Goal: Information Seeking & Learning: Check status

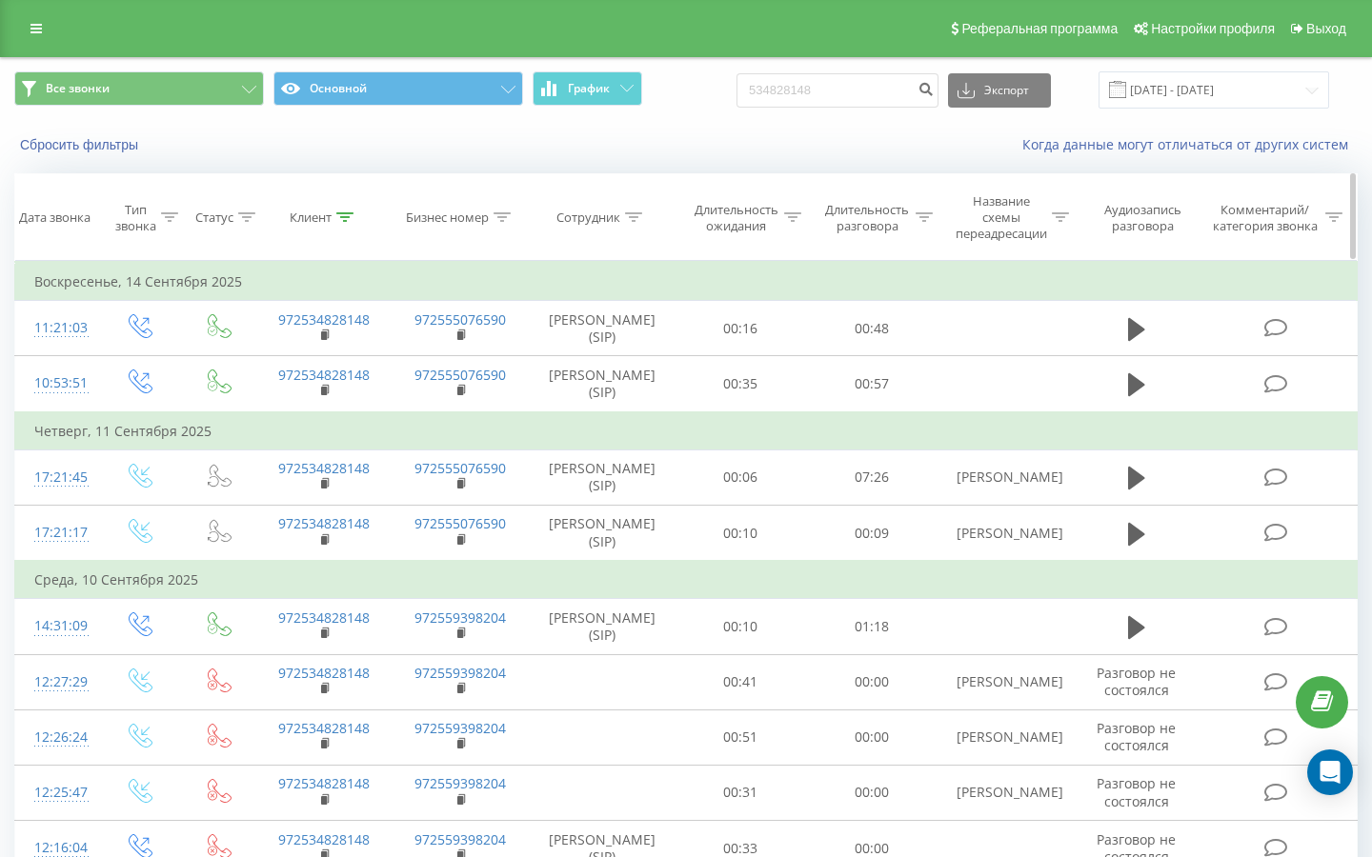
click at [346, 218] on icon at bounding box center [344, 217] width 17 height 10
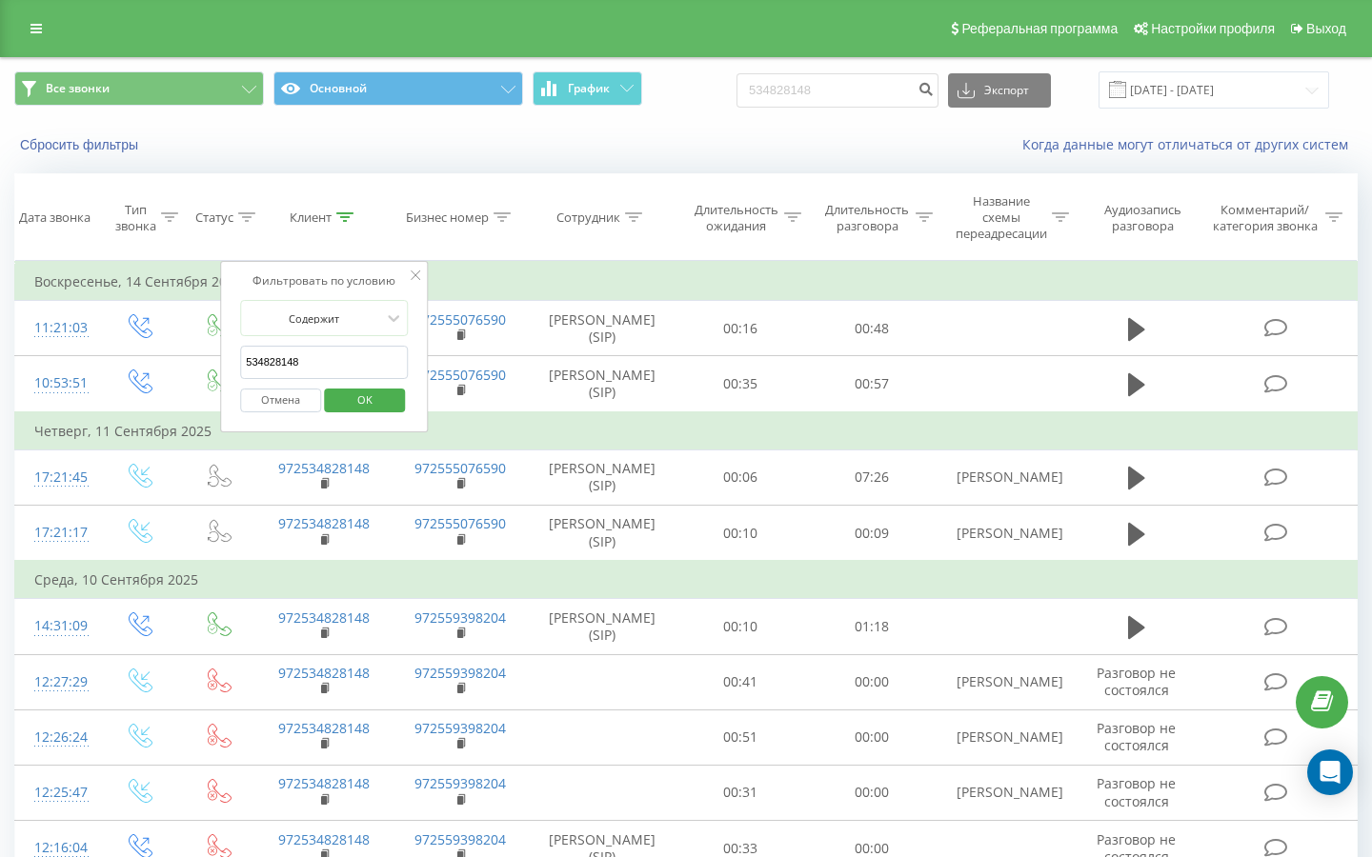
click at [289, 394] on button "Отмена" at bounding box center [280, 401] width 81 height 24
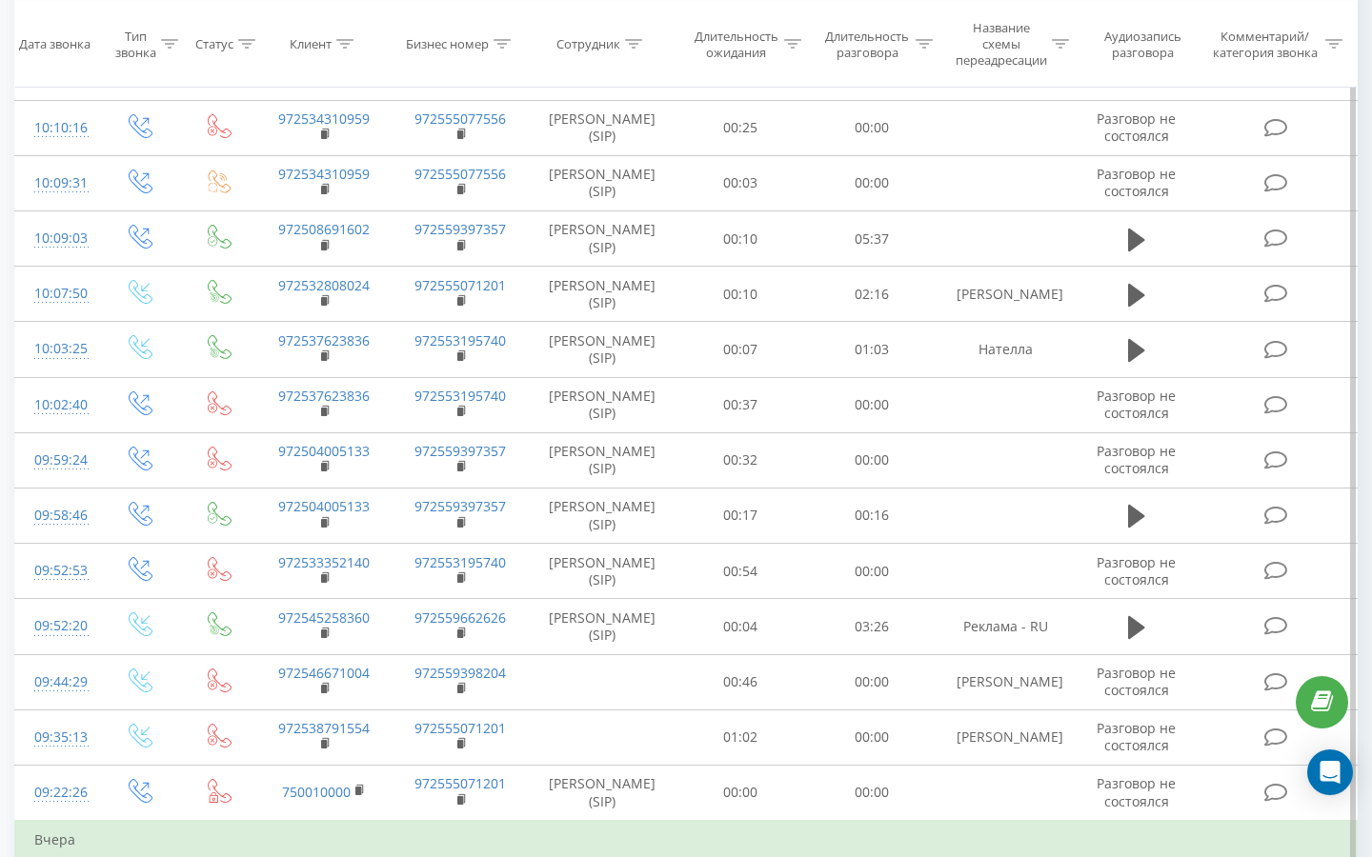
scroll to position [4061, 0]
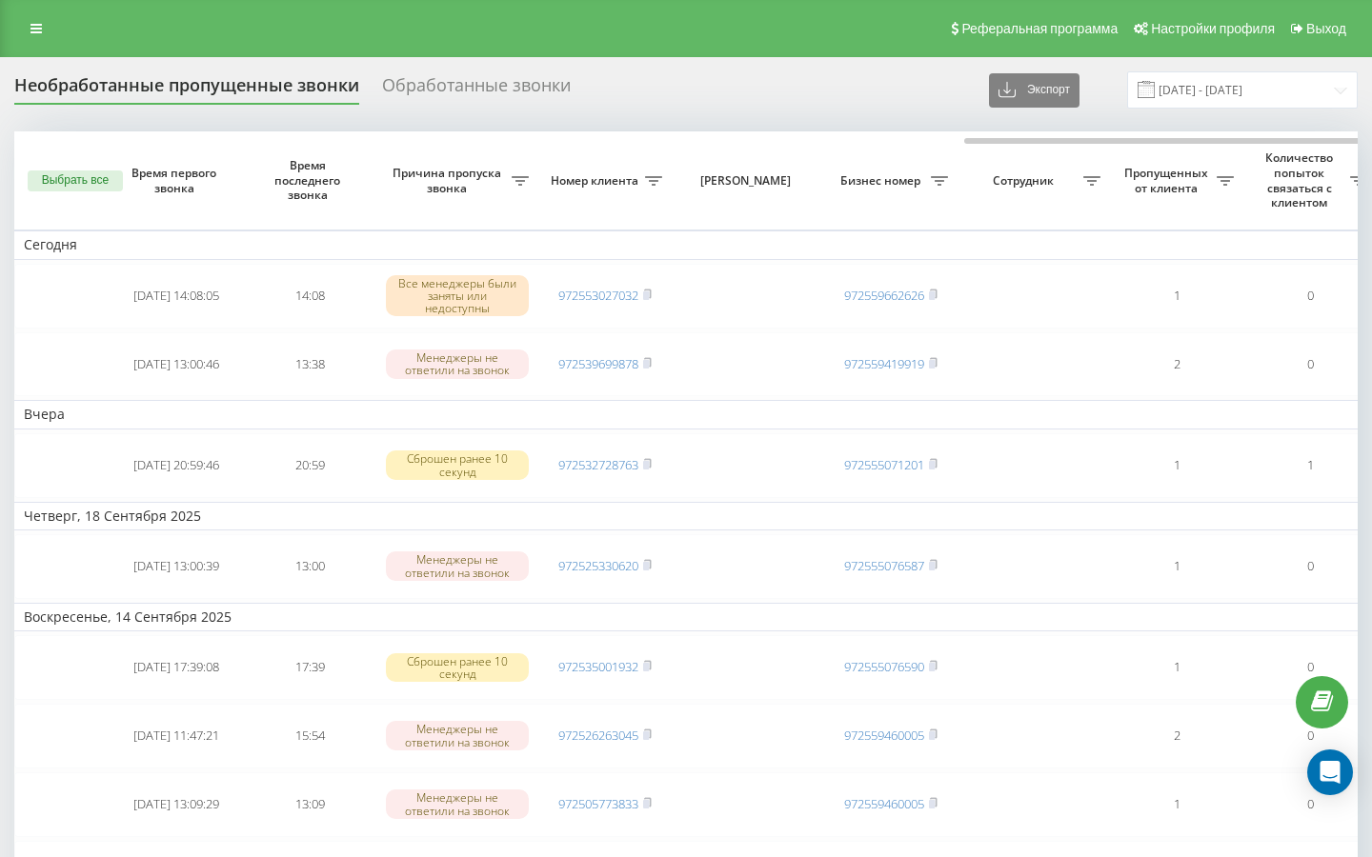
scroll to position [0, 557]
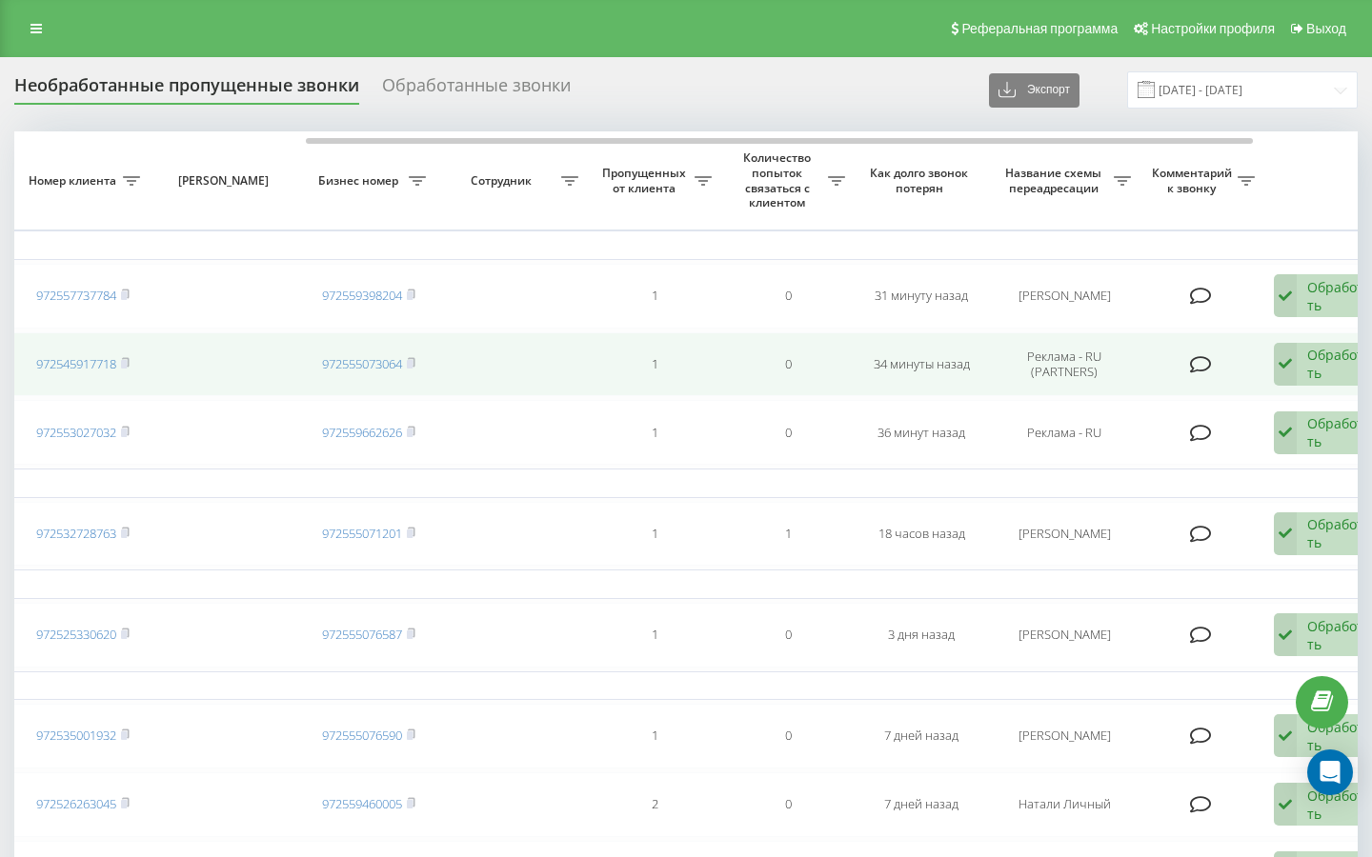
scroll to position [0, 562]
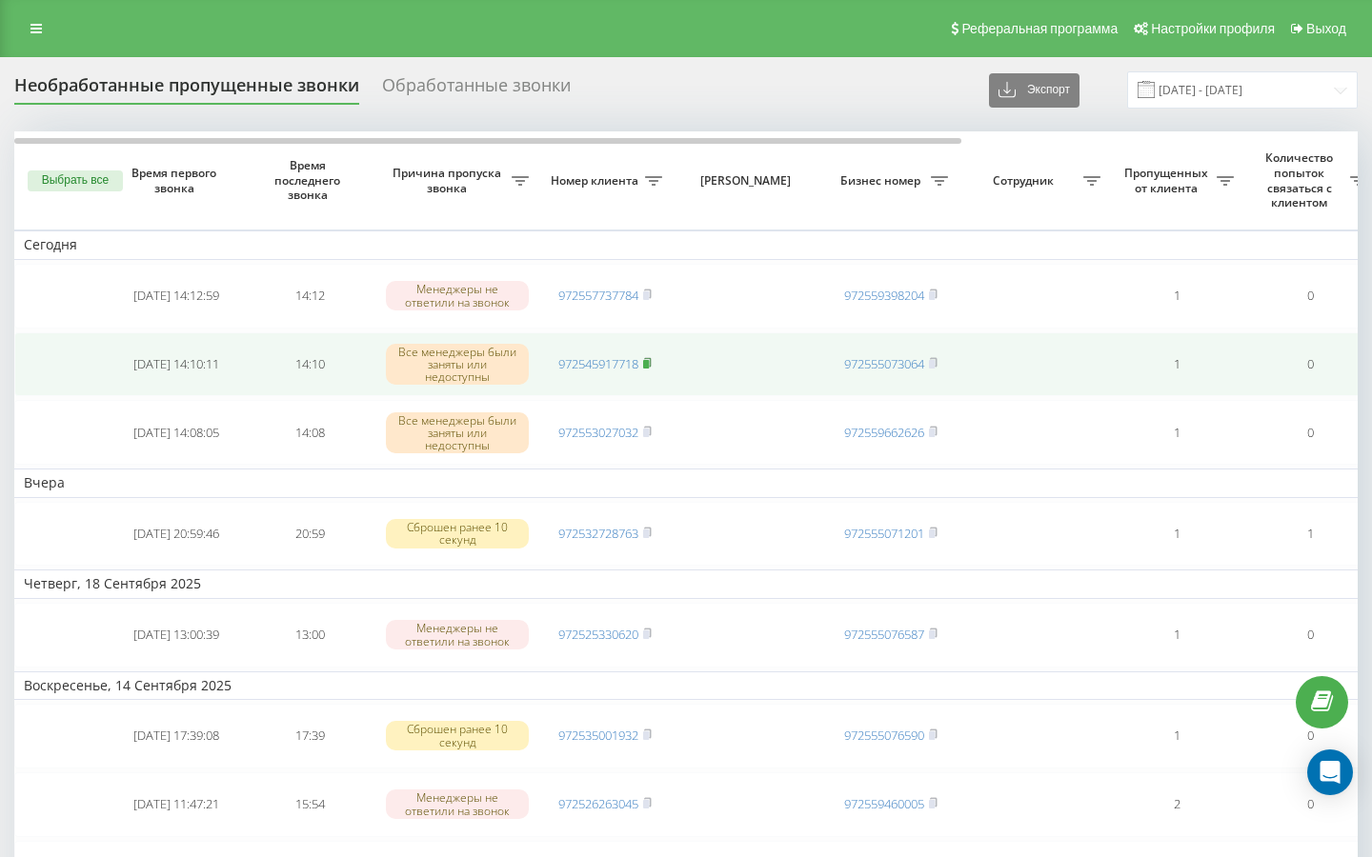
click at [648, 364] on rect at bounding box center [646, 364] width 6 height 9
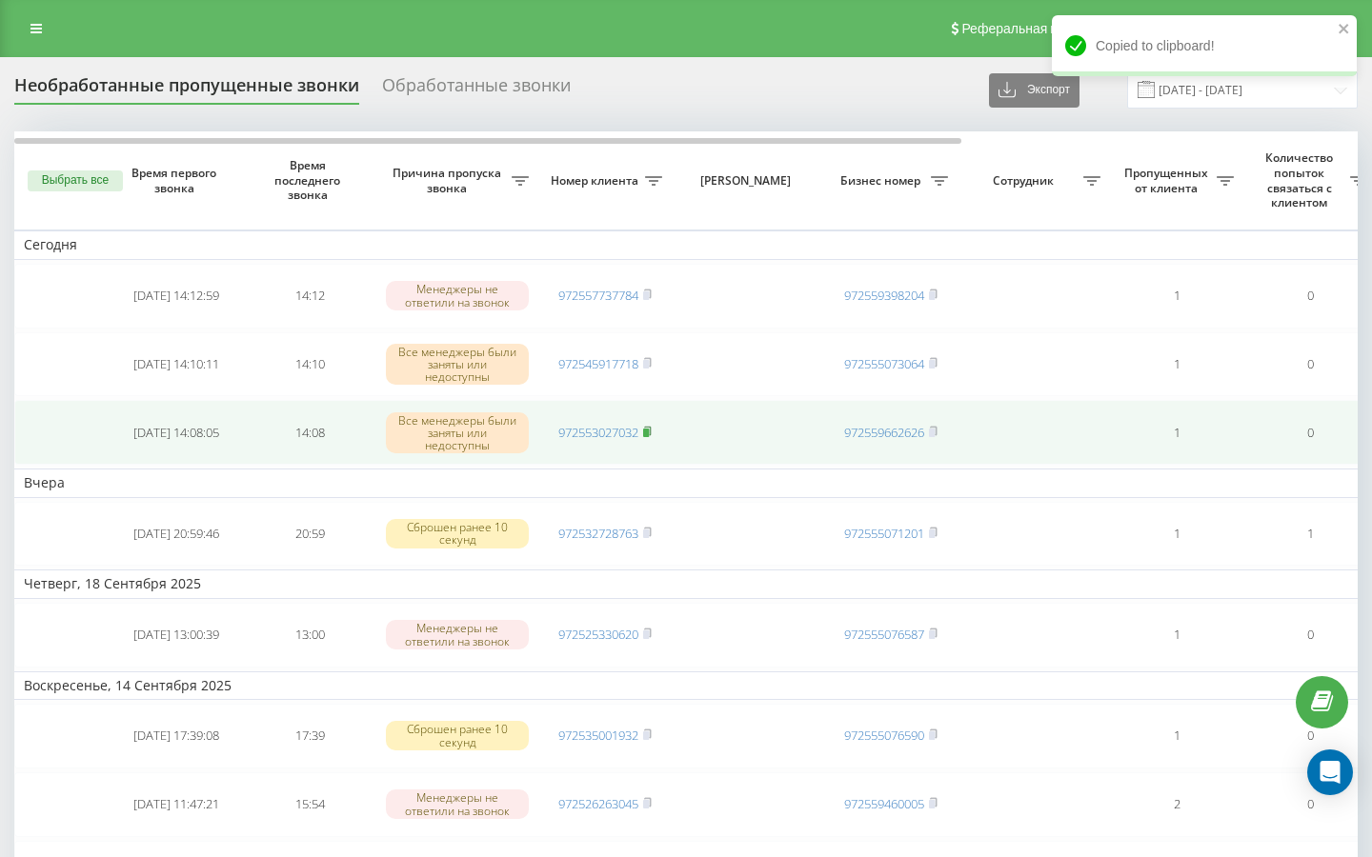
click at [649, 432] on rect at bounding box center [646, 433] width 6 height 9
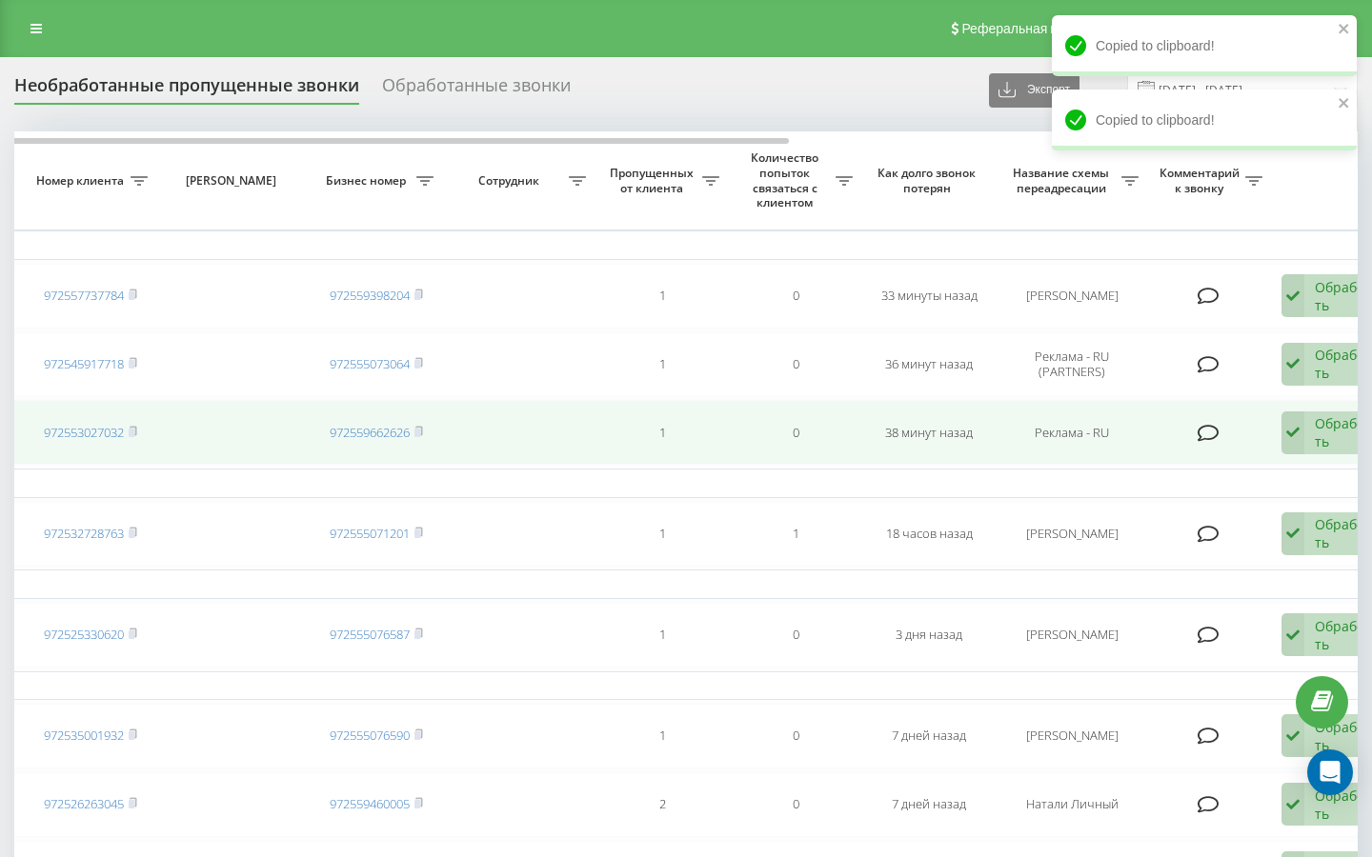
scroll to position [0, 562]
